Goal: Navigation & Orientation: Find specific page/section

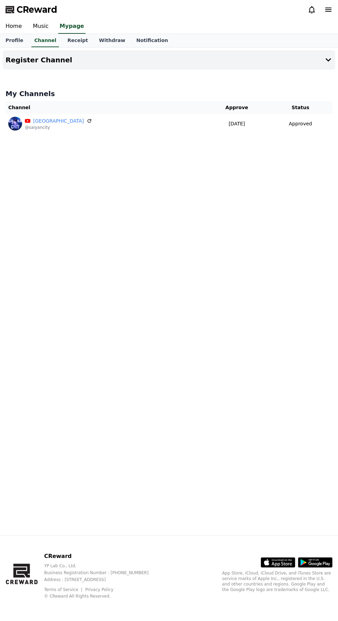
click at [209, 442] on div "Register Channel My Channels Channel Approve Status Saiyan City @[GEOGRAPHIC_DA…" at bounding box center [169, 292] width 338 height 488
click at [157, 450] on div "Register Channel My Channels Channel Approve Status Saiyan City @[GEOGRAPHIC_DA…" at bounding box center [169, 292] width 338 height 488
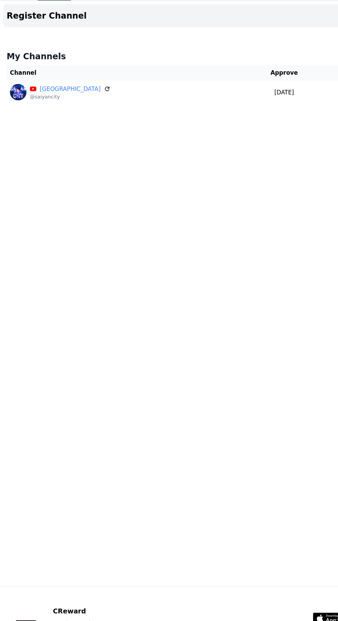
click at [160, 305] on div "Register Channel My Channels Channel Approve Status Saiyan City @[GEOGRAPHIC_DA…" at bounding box center [169, 292] width 338 height 488
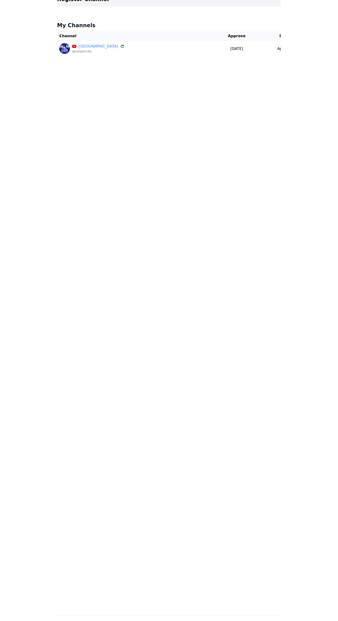
scroll to position [8, 0]
